Goal: Use online tool/utility: Utilize a website feature to perform a specific function

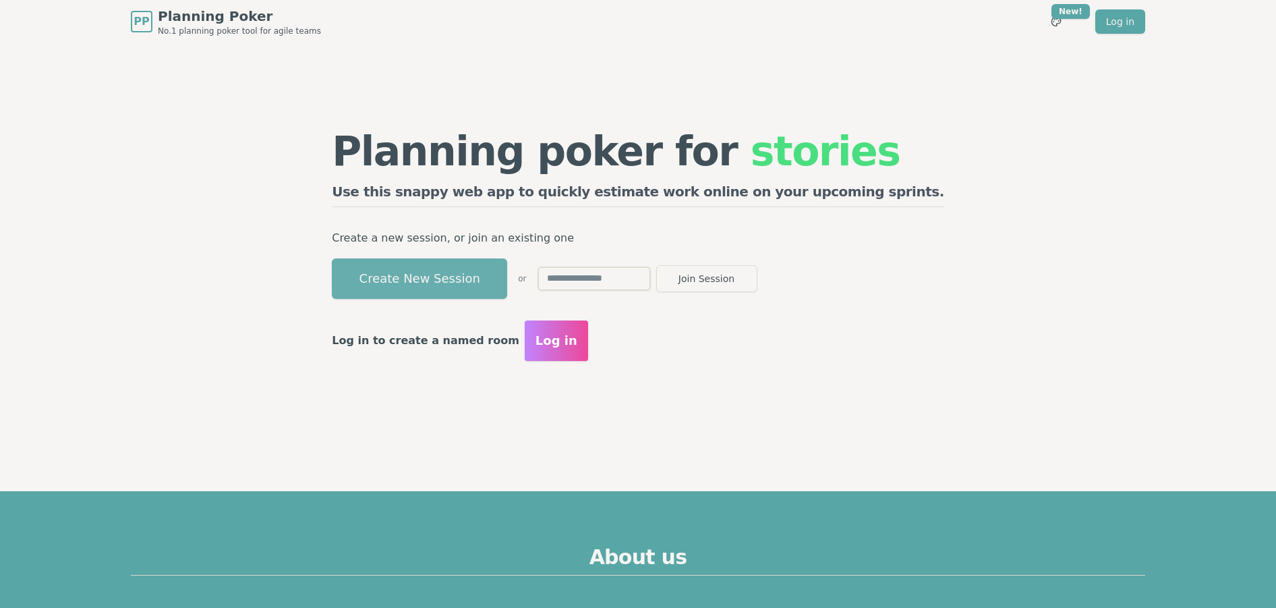
click at [507, 265] on button "Create New Session" at bounding box center [419, 278] width 175 height 40
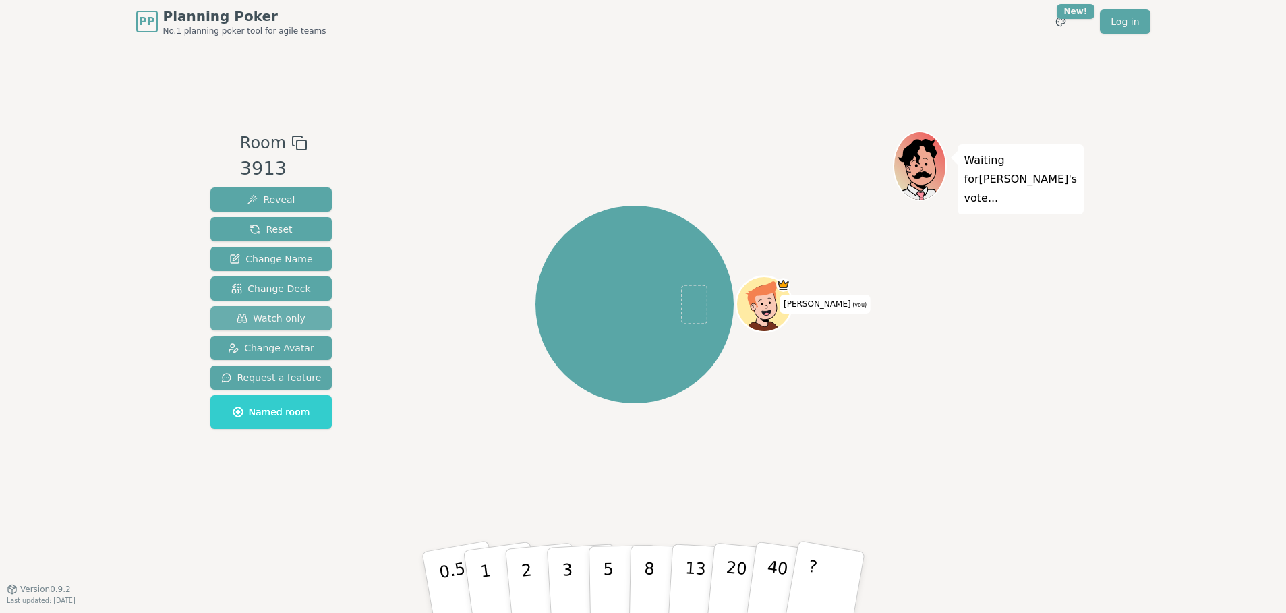
click at [287, 324] on span "Watch only" at bounding box center [271, 318] width 69 height 13
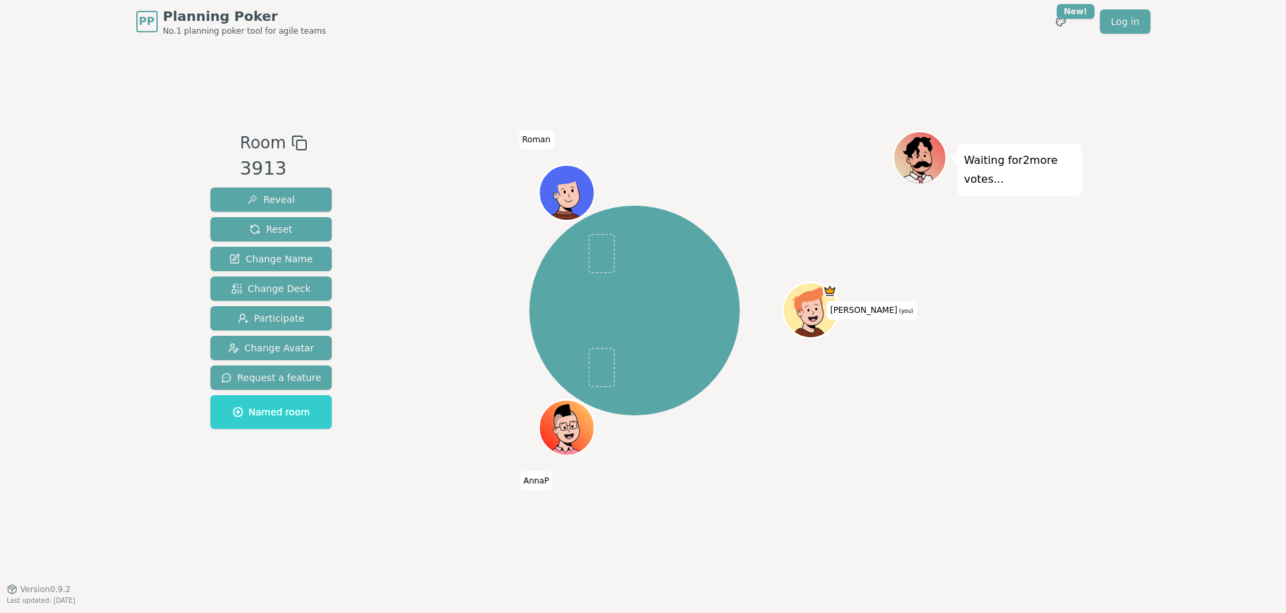
click at [1138, 149] on div "PP Planning Poker No.1 planning poker tool for agile teams Toggle theme New! Lo…" at bounding box center [643, 306] width 1286 height 613
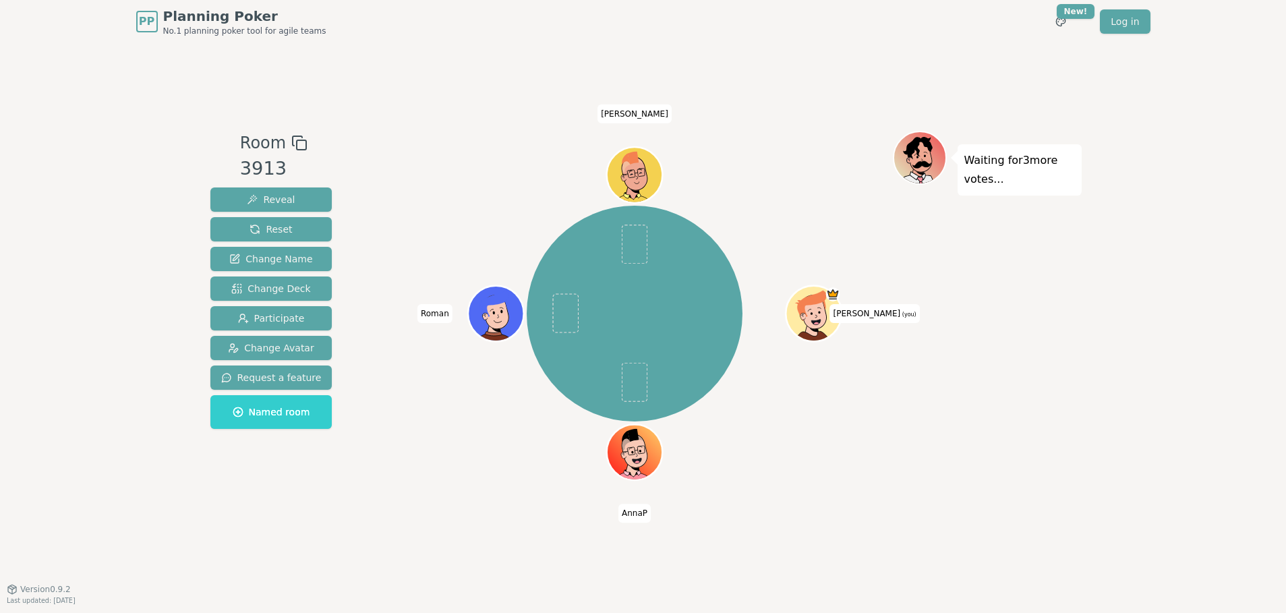
click at [107, 208] on div "PP Planning Poker No.1 planning poker tool for agile teams Toggle theme New! Lo…" at bounding box center [643, 306] width 1286 height 613
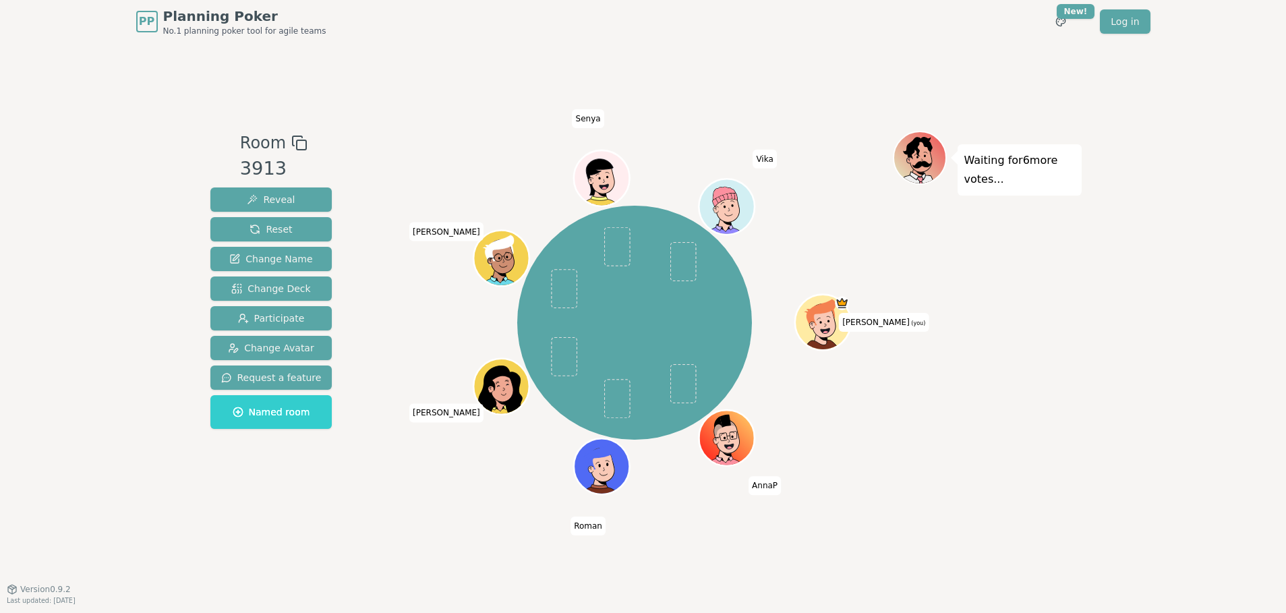
click at [386, 420] on div "[PERSON_NAME] (you) [PERSON_NAME] [PERSON_NAME] Vika" at bounding box center [635, 323] width 516 height 336
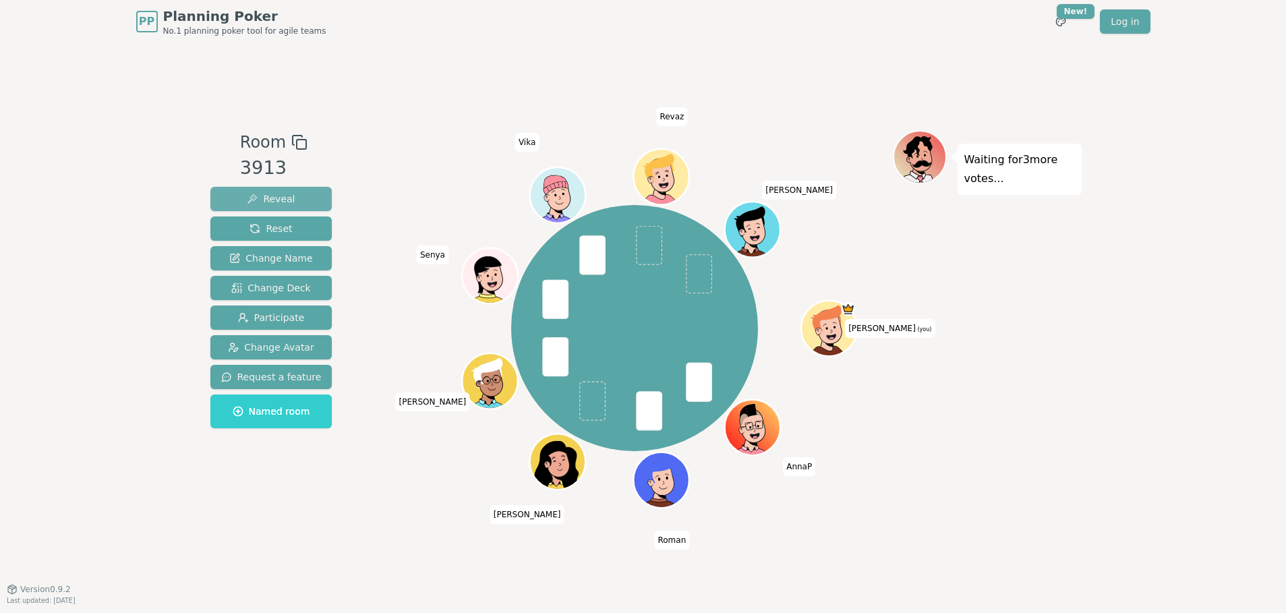
click at [277, 202] on span "Reveal" at bounding box center [271, 198] width 48 height 13
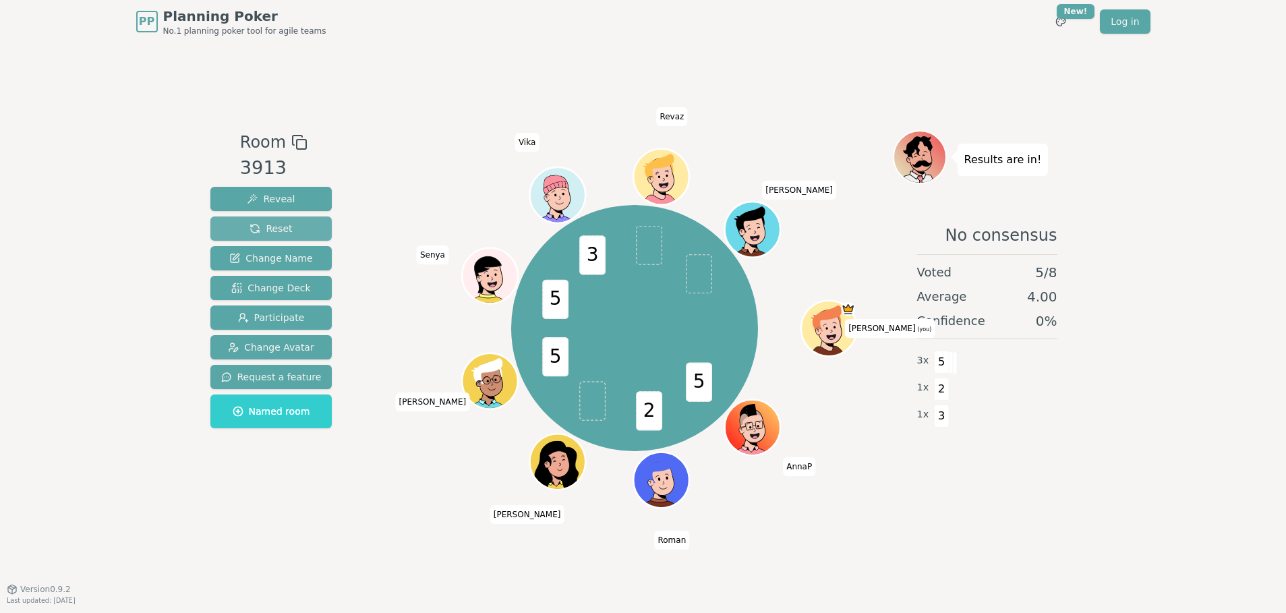
click at [283, 227] on span "Reset" at bounding box center [271, 228] width 42 height 13
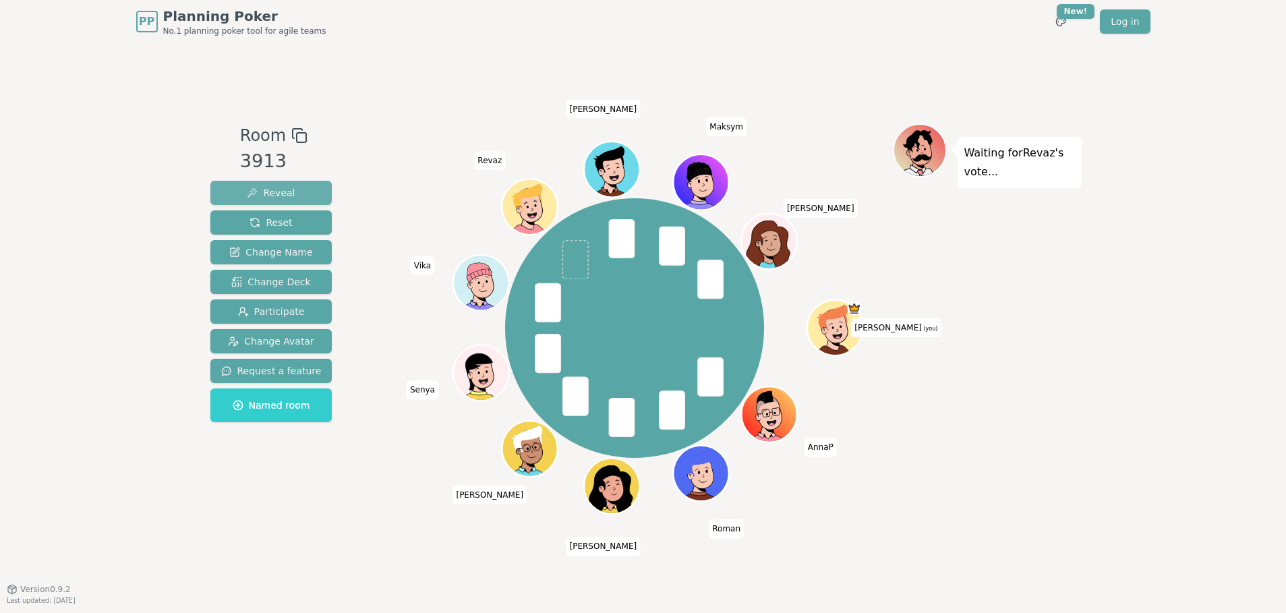
click at [289, 187] on button "Reveal" at bounding box center [271, 193] width 122 height 24
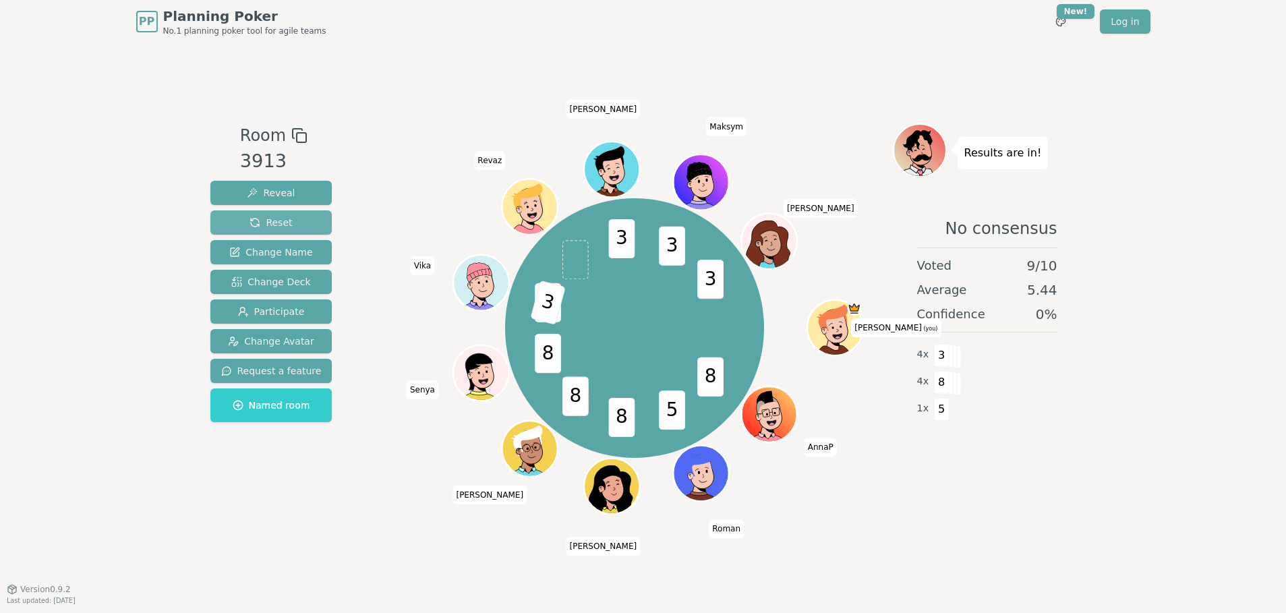
click at [289, 222] on button "Reset" at bounding box center [271, 222] width 122 height 24
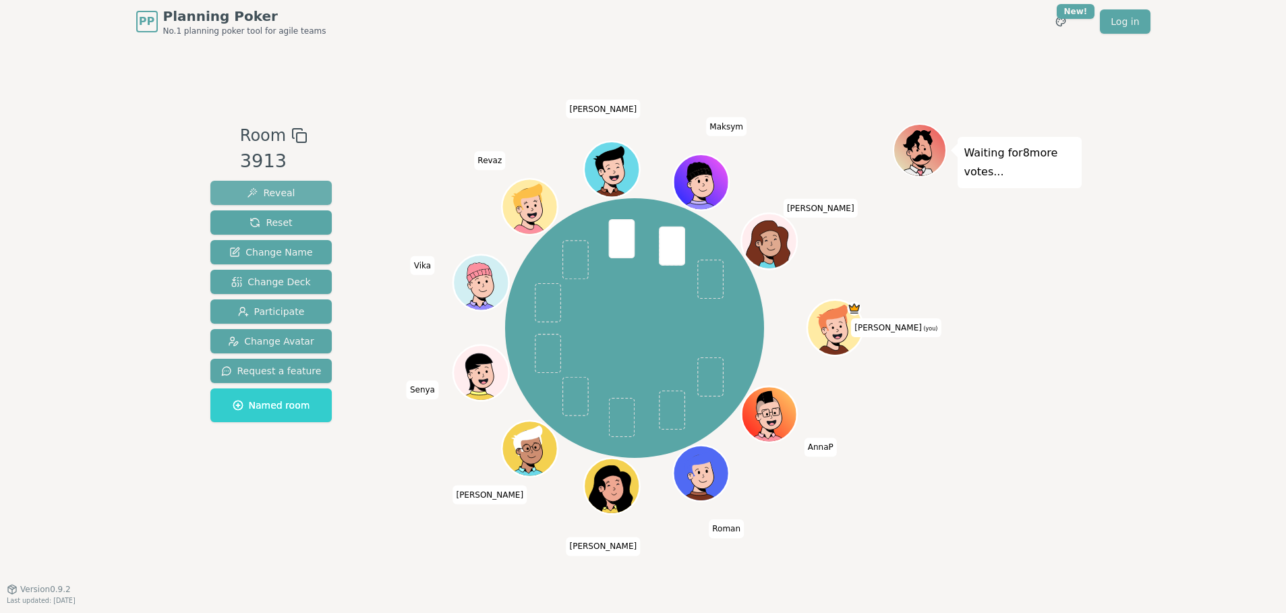
click at [297, 192] on button "Reveal" at bounding box center [271, 193] width 122 height 24
